Goal: Information Seeking & Learning: Learn about a topic

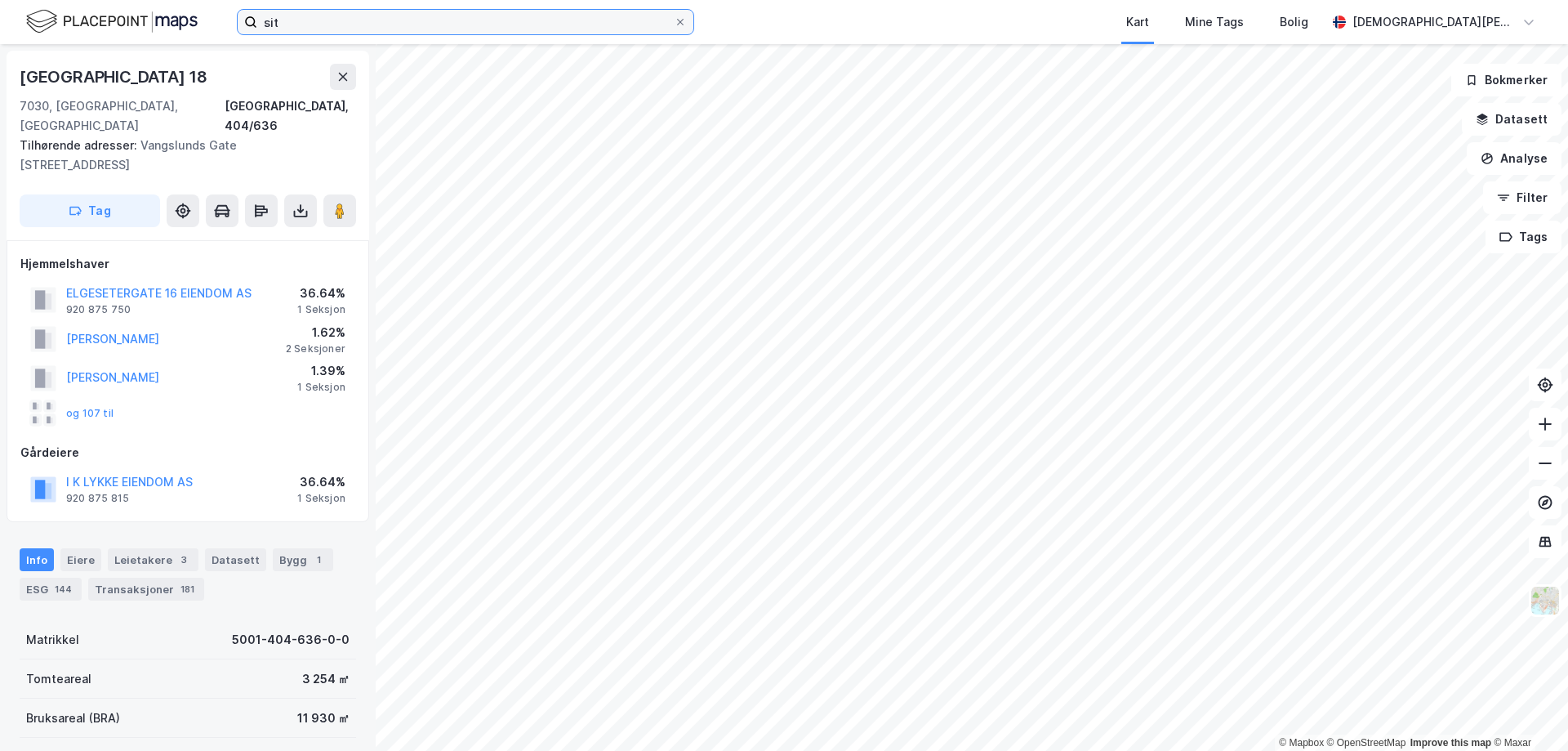
click at [523, 13] on input "sit" at bounding box center [465, 22] width 417 height 25
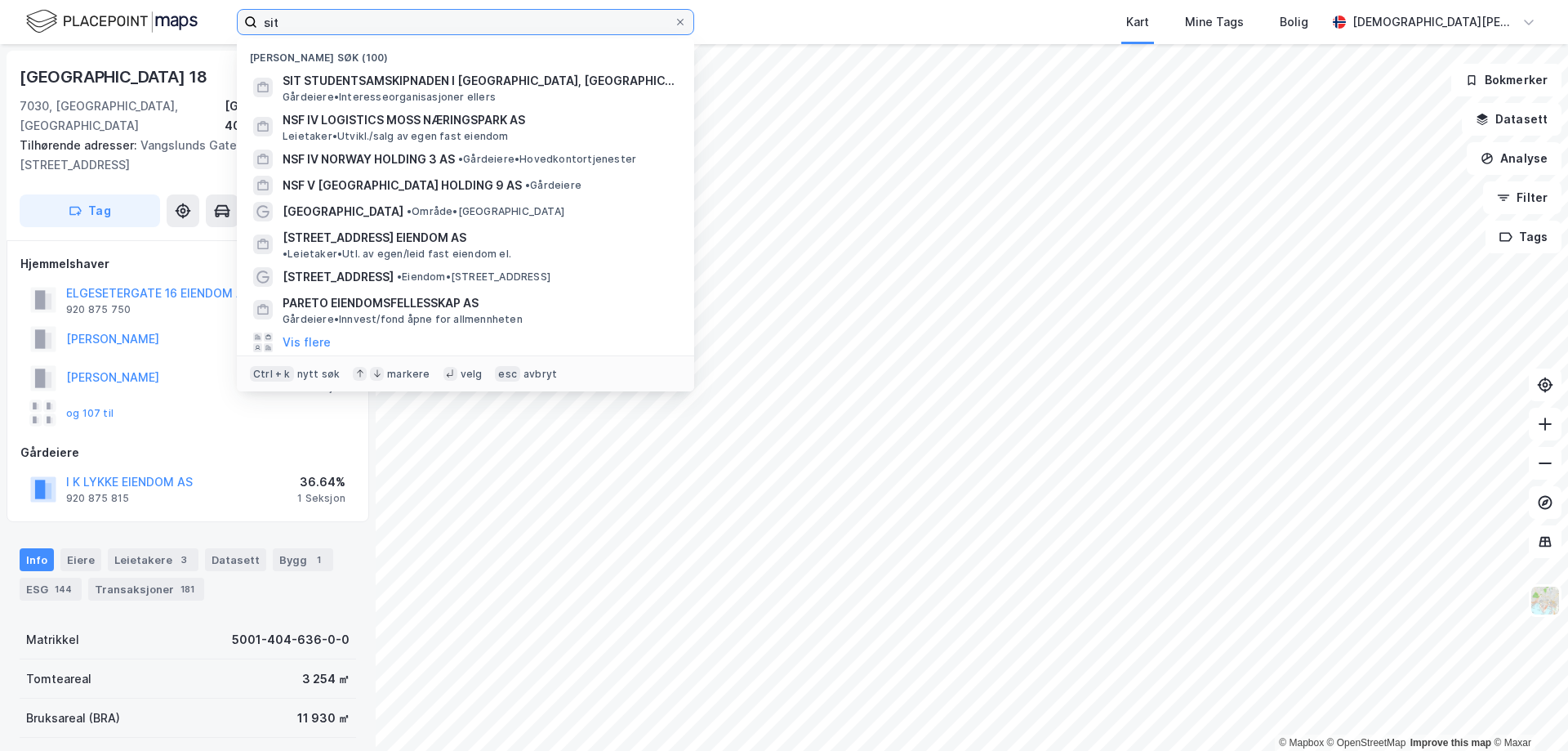
click at [523, 13] on input "sit" at bounding box center [465, 22] width 417 height 25
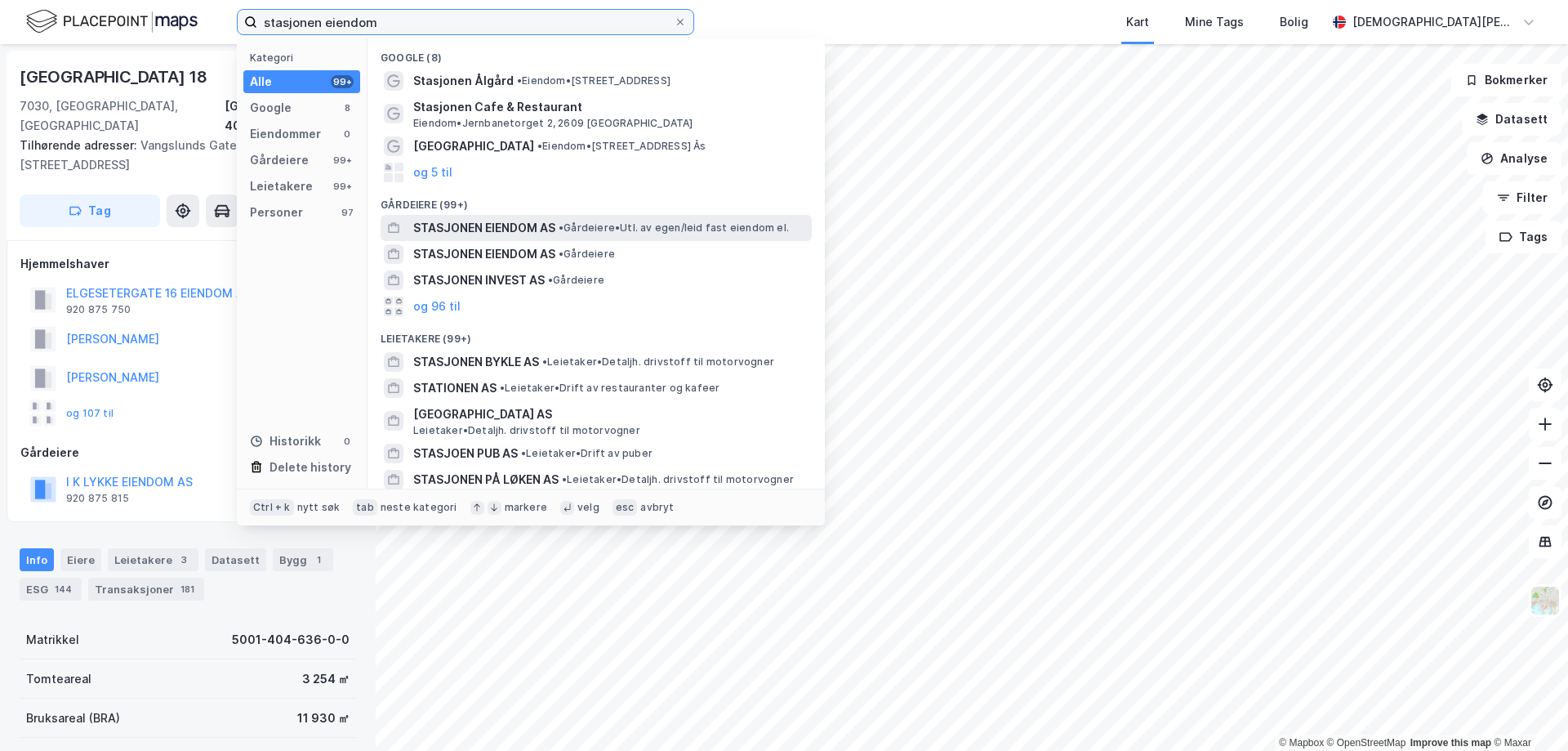
type input "stasjonen eiendom"
click at [614, 239] on div "STASJONEN EIENDOM AS • Gårdeiere • Utl. av egen/leid fast eiendom el." at bounding box center [597, 228] width 432 height 26
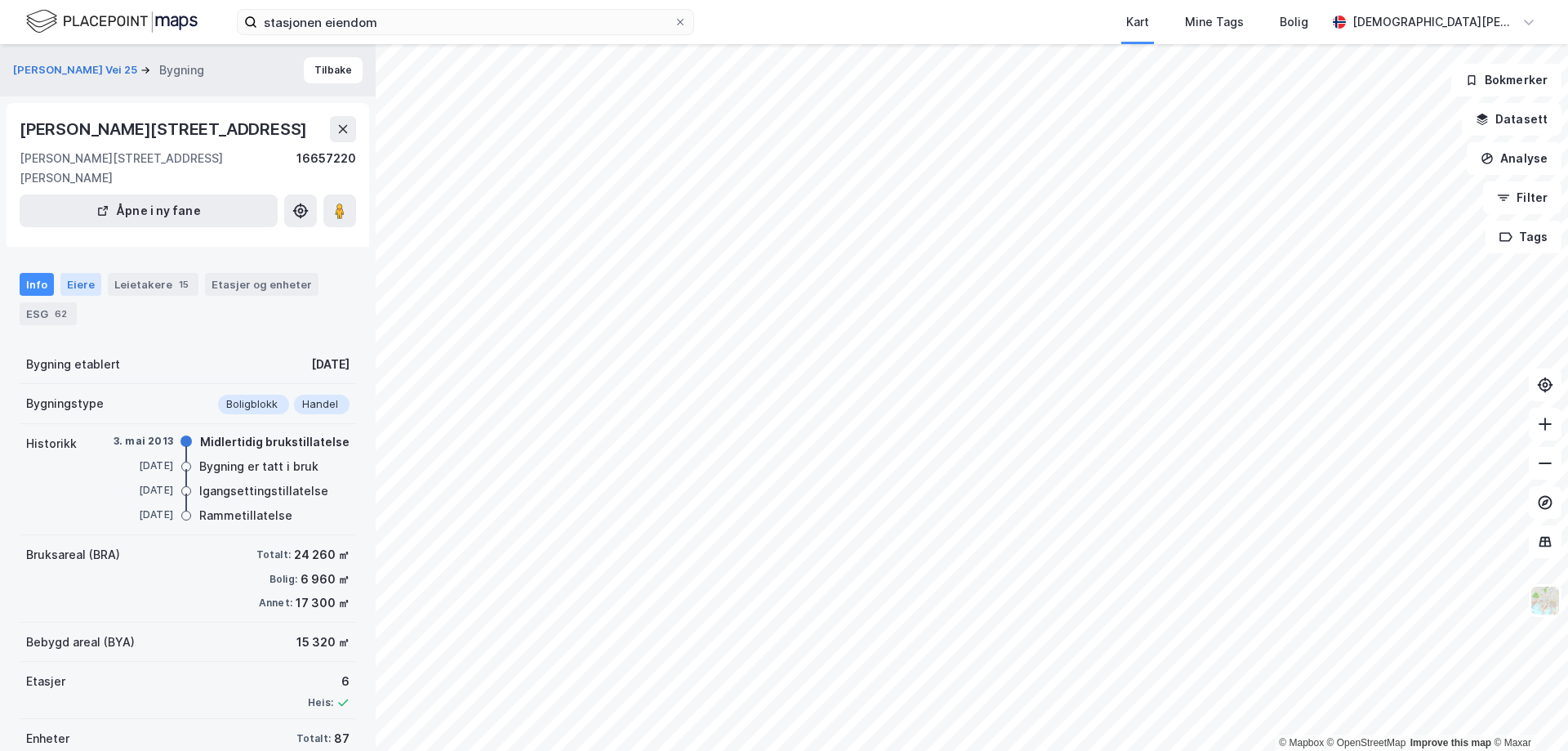
click at [80, 276] on div "Eiere" at bounding box center [80, 284] width 41 height 23
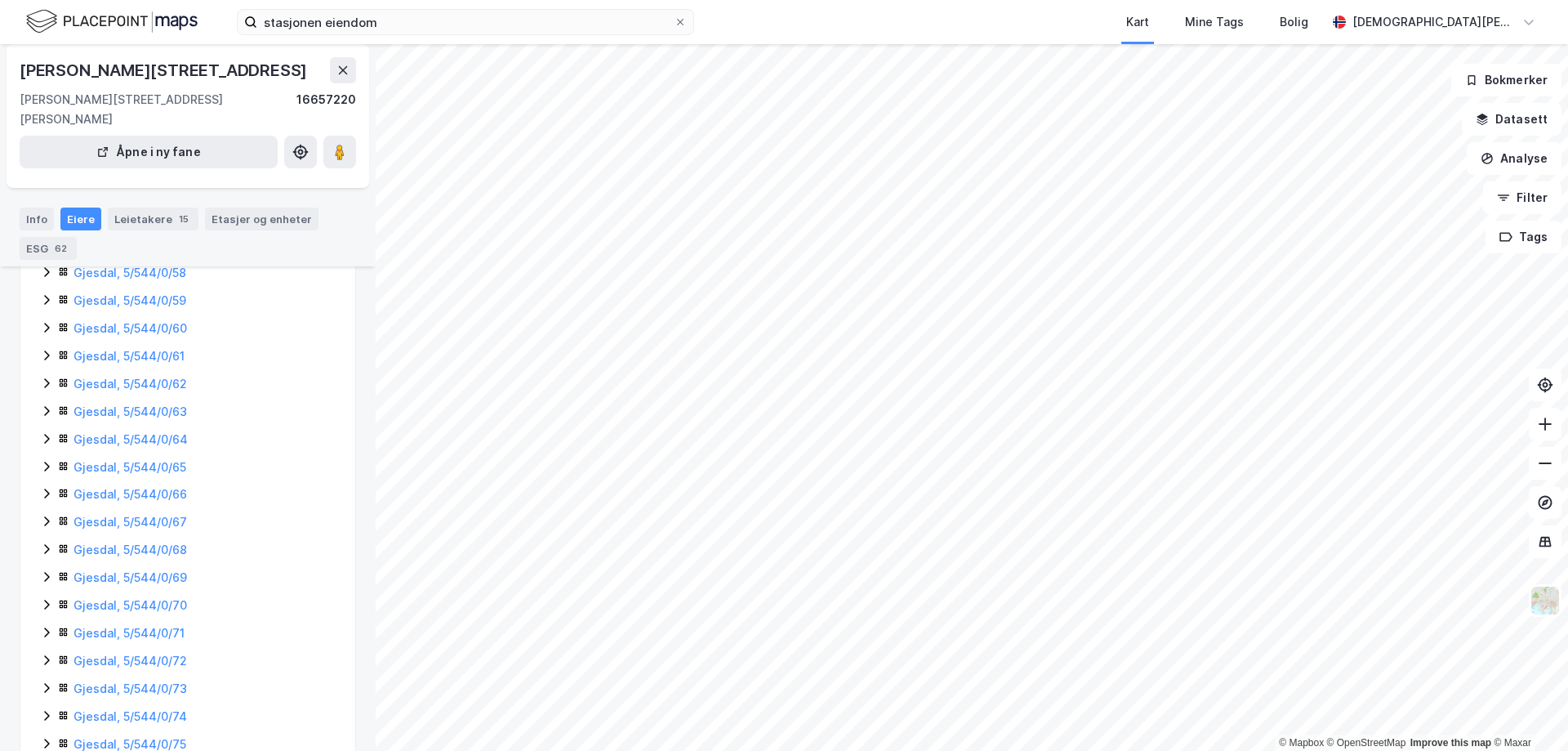
scroll to position [1268, 0]
